Goal: Task Accomplishment & Management: Manage account settings

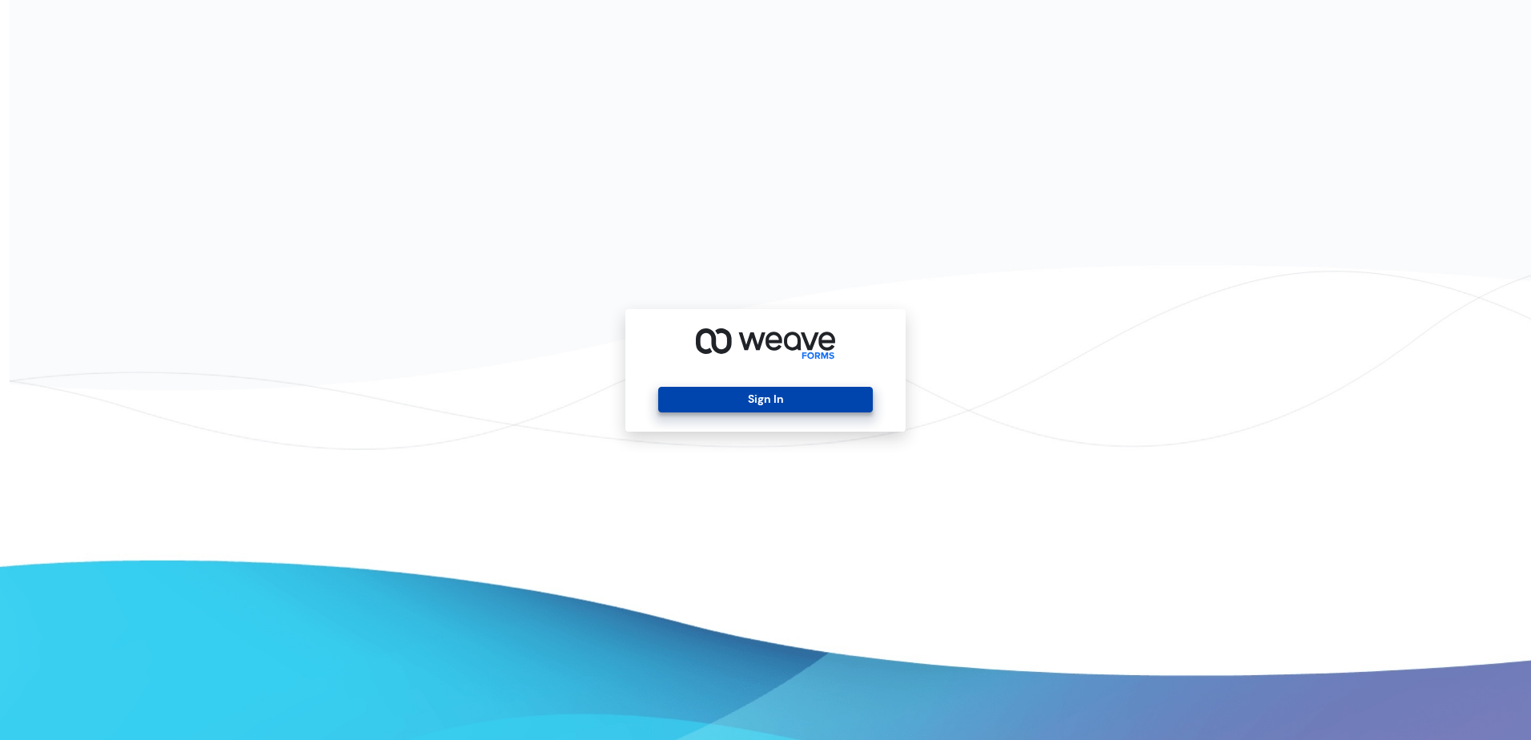
click at [776, 394] on button "Sign In" at bounding box center [765, 400] width 214 height 26
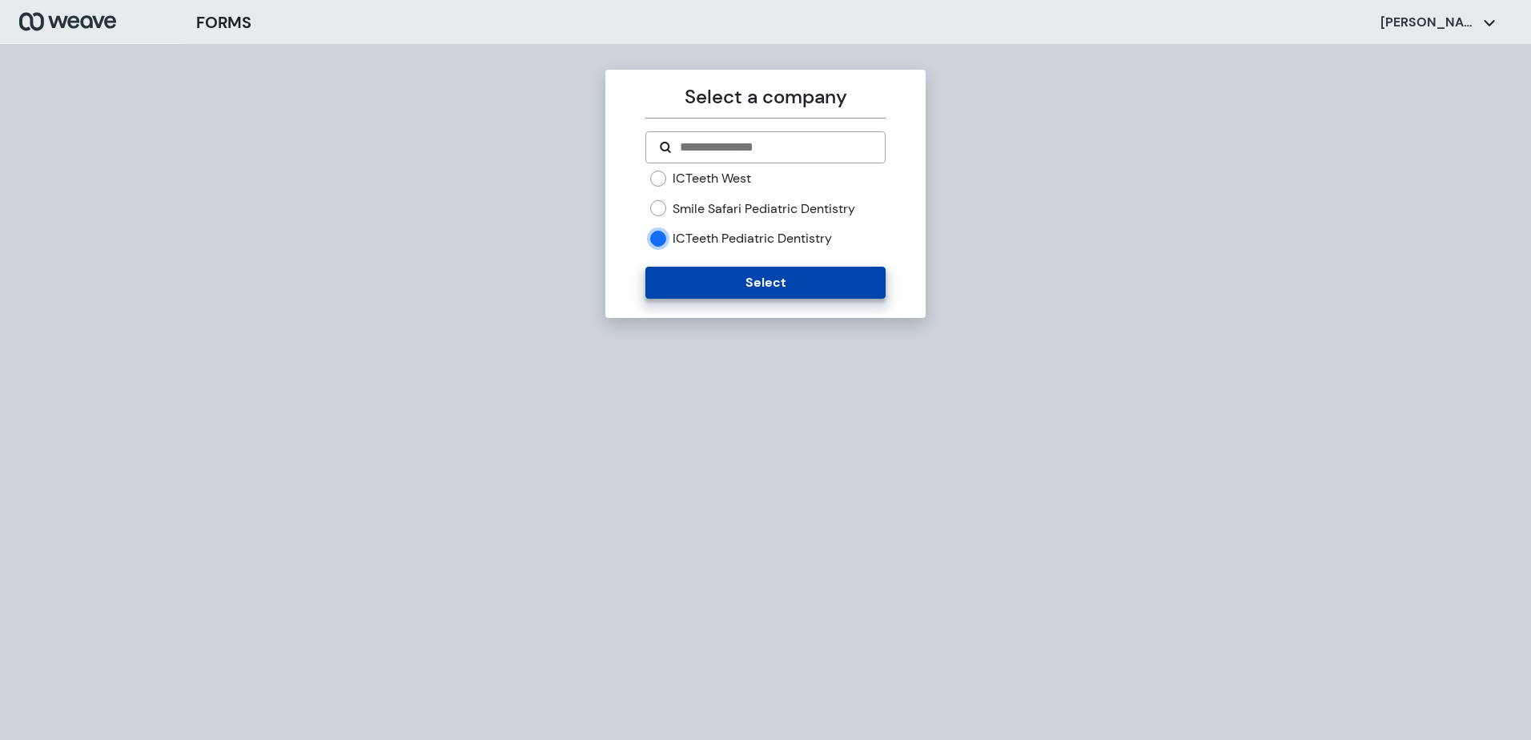
click at [696, 286] on button "Select" at bounding box center [764, 283] width 239 height 32
